Goal: Information Seeking & Learning: Find specific fact

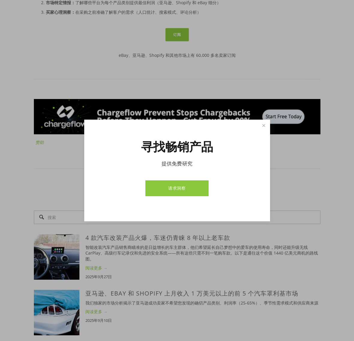
scroll to position [389, 0]
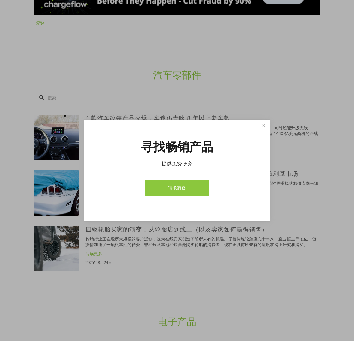
click at [193, 186] on link "请求洞察" at bounding box center [176, 189] width 63 height 16
click at [268, 124] on link "关闭" at bounding box center [263, 126] width 10 height 10
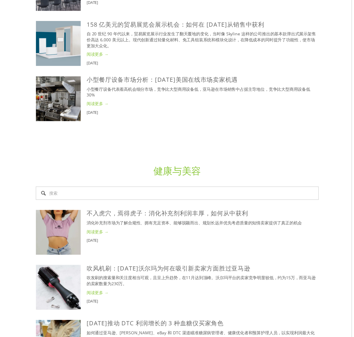
scroll to position [1377, 0]
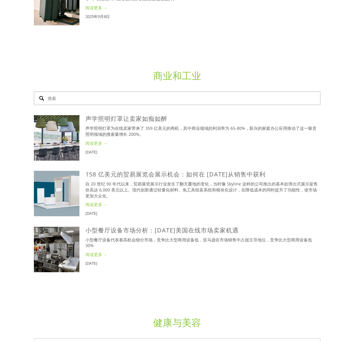
click at [142, 98] on input "搜索" at bounding box center [177, 98] width 286 height 13
paste input "pavilion"
type input "pavilion"
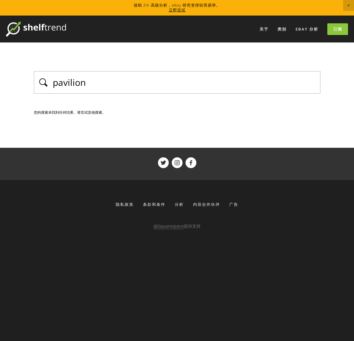
click at [142, 86] on input "pavilion" at bounding box center [184, 82] width 264 height 13
click at [180, 90] on div "pavilion" at bounding box center [177, 82] width 286 height 22
click at [172, 86] on input "pavilion" at bounding box center [184, 82] width 264 height 13
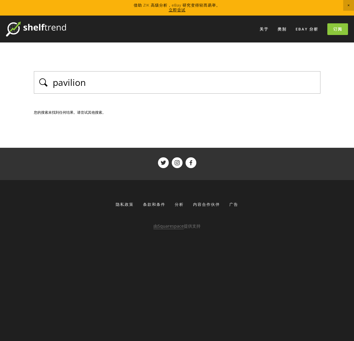
click at [172, 86] on input "pavilion" at bounding box center [184, 82] width 264 height 13
type input "凉亭"
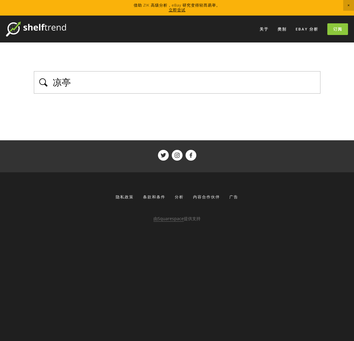
click at [168, 87] on input "凉亭" at bounding box center [184, 82] width 264 height 13
click at [18, 25] on img at bounding box center [36, 29] width 60 height 15
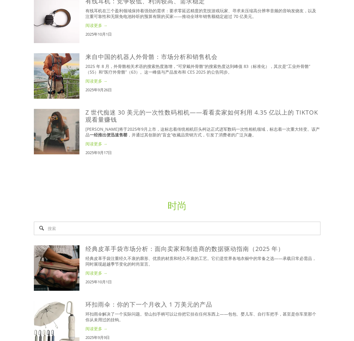
scroll to position [659, 0]
